Goal: Information Seeking & Learning: Learn about a topic

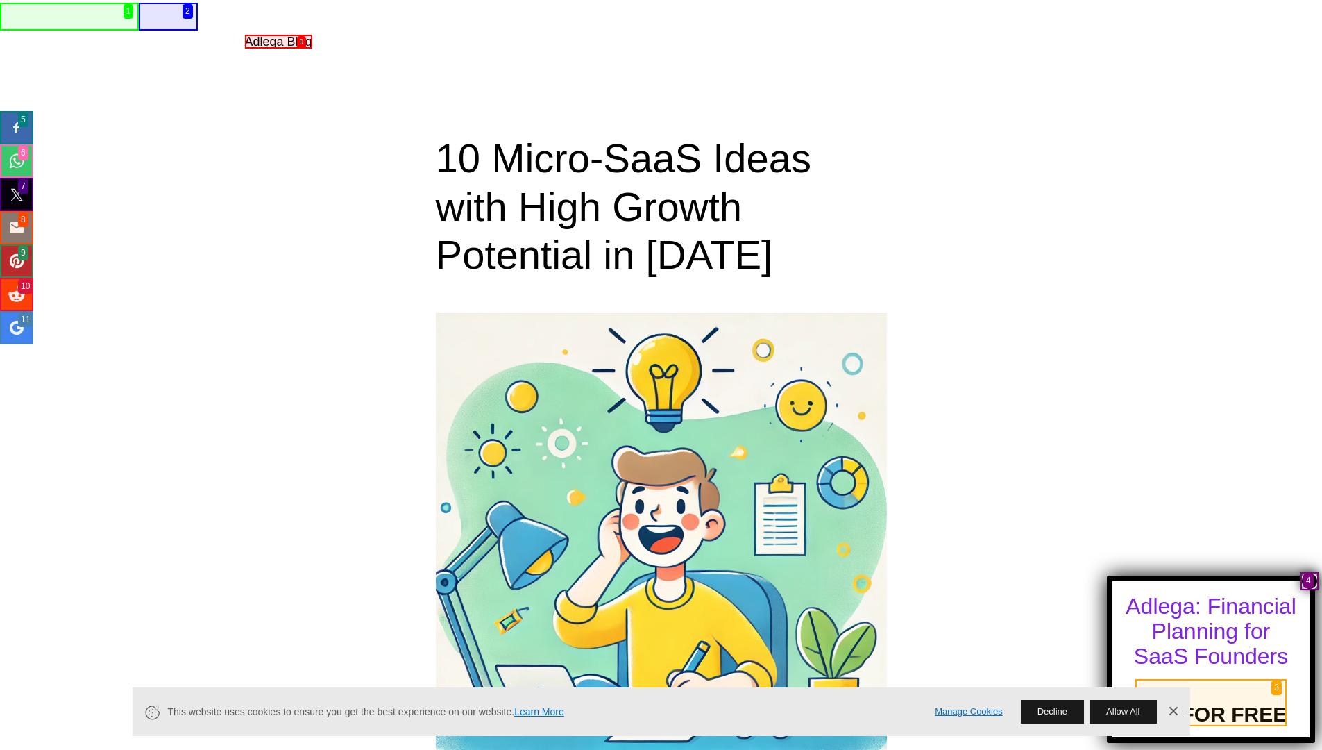
scroll to position [1499, 0]
